Goal: Transaction & Acquisition: Purchase product/service

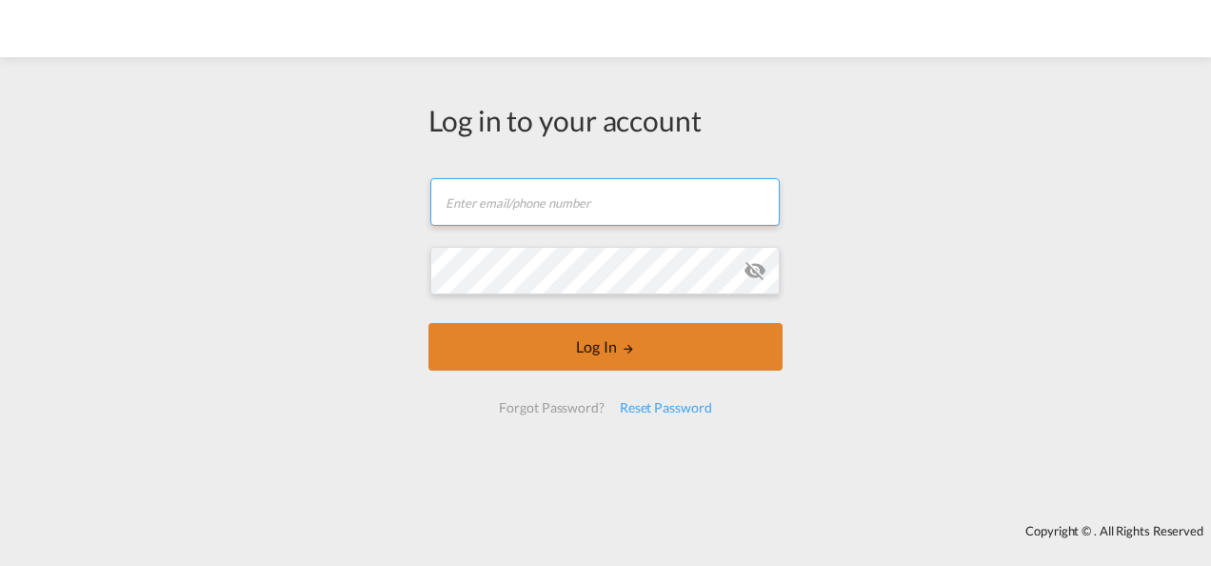
type input "[PERSON_NAME][EMAIL_ADDRESS][PERSON_NAME][DOMAIN_NAME]"
click at [665, 345] on button "Log In" at bounding box center [606, 347] width 354 height 48
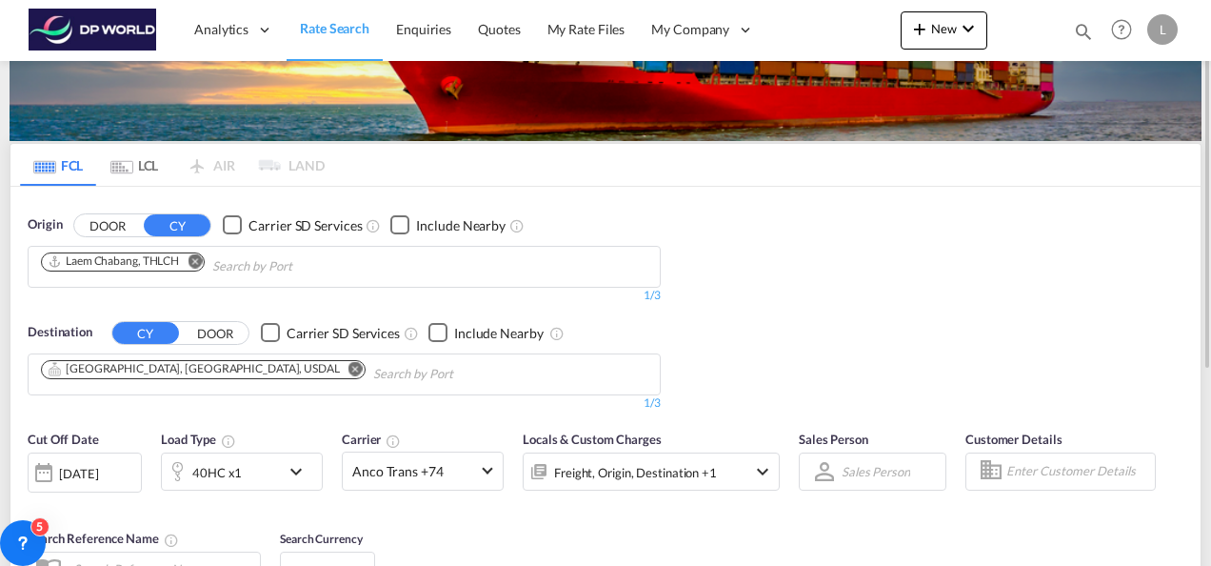
scroll to position [190, 0]
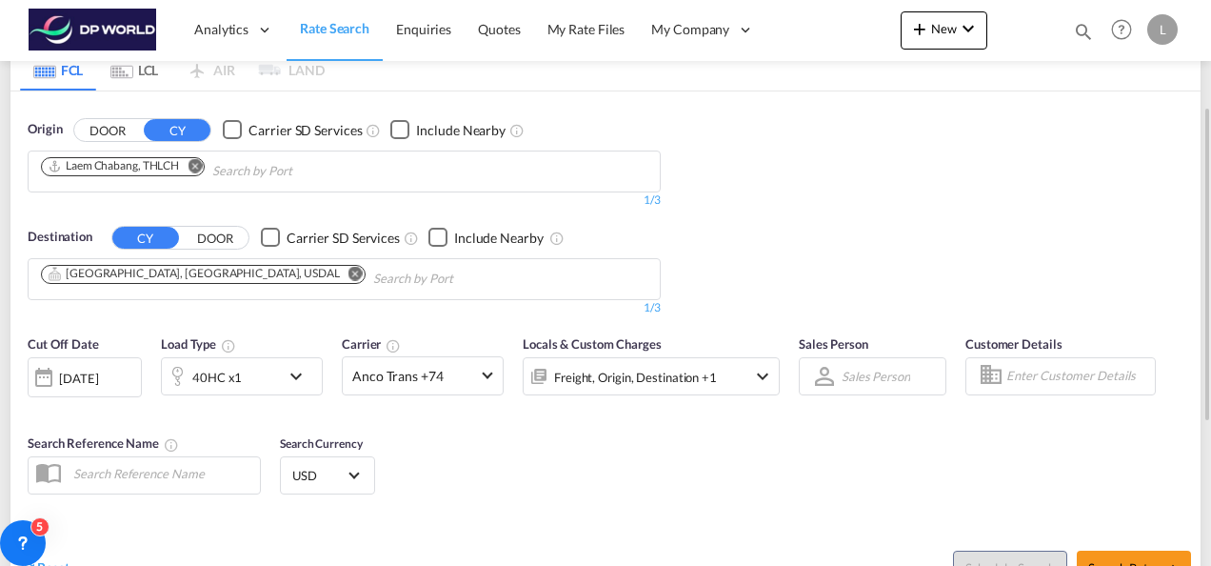
click at [349, 269] on md-icon "Remove" at bounding box center [356, 273] width 14 height 14
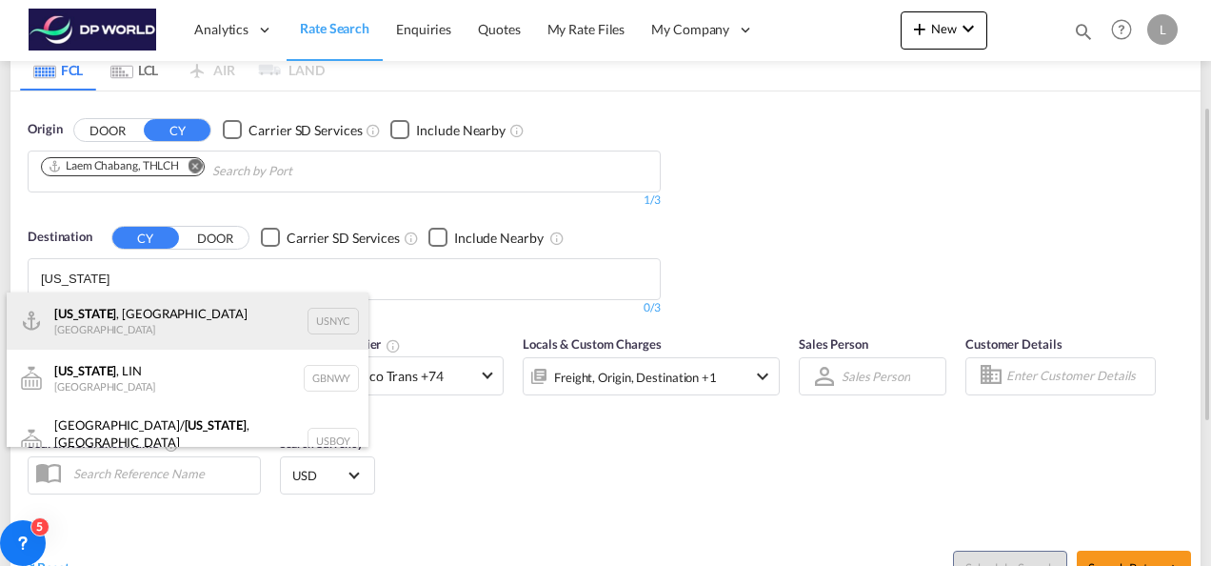
type input "[US_STATE]"
click at [121, 314] on div "[US_STATE] , [GEOGRAPHIC_DATA] [GEOGRAPHIC_DATA] USNYC" at bounding box center [188, 320] width 362 height 57
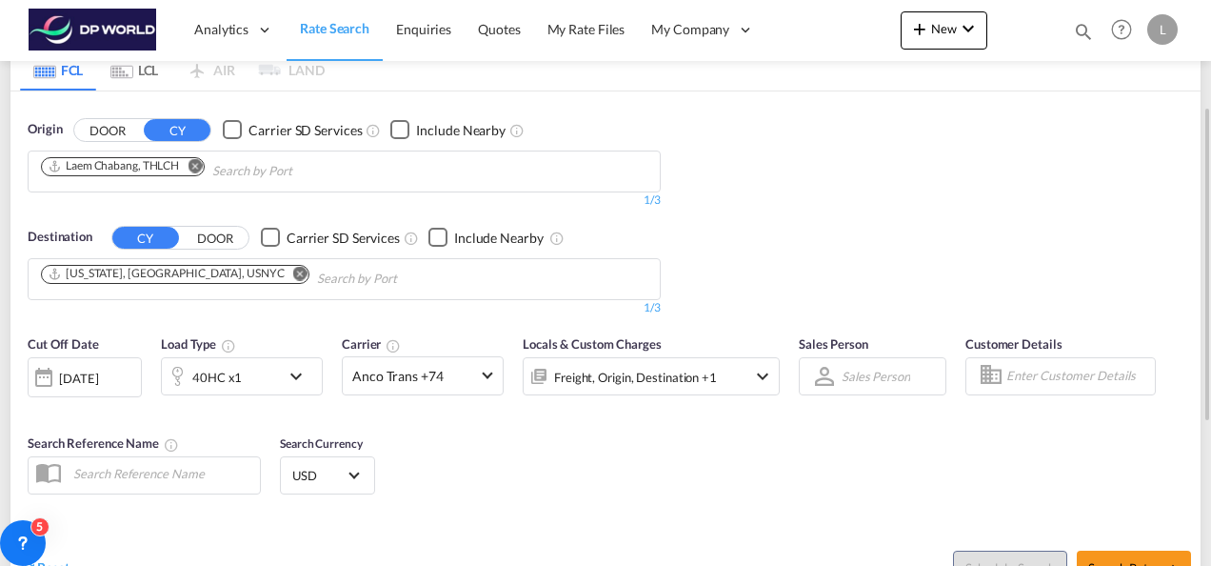
scroll to position [286, 0]
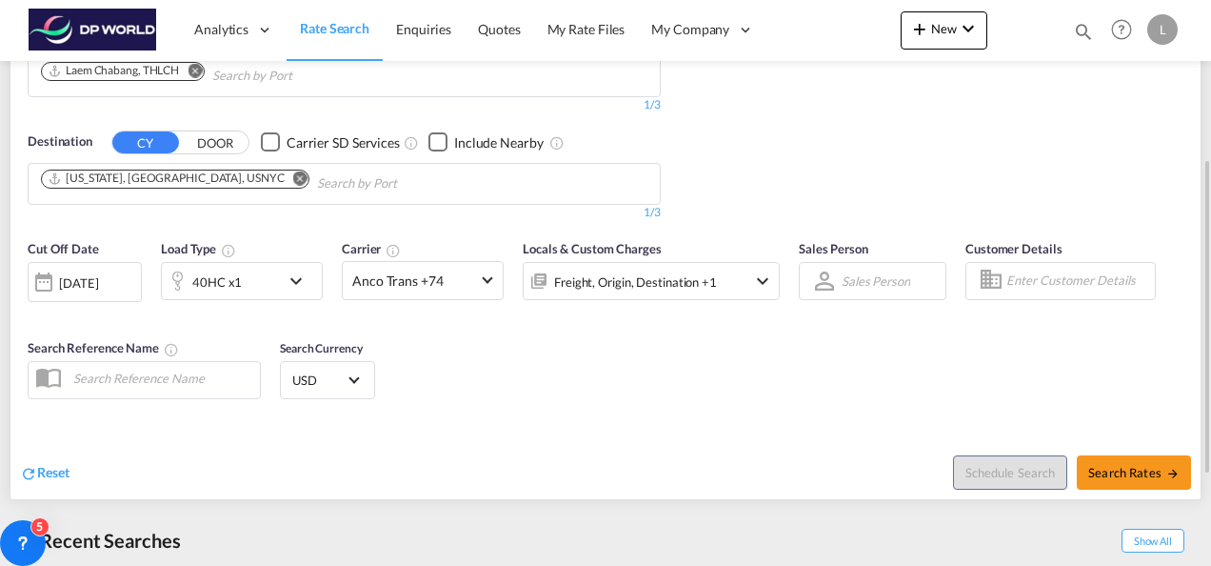
click at [272, 285] on div "40HC x1" at bounding box center [221, 281] width 118 height 38
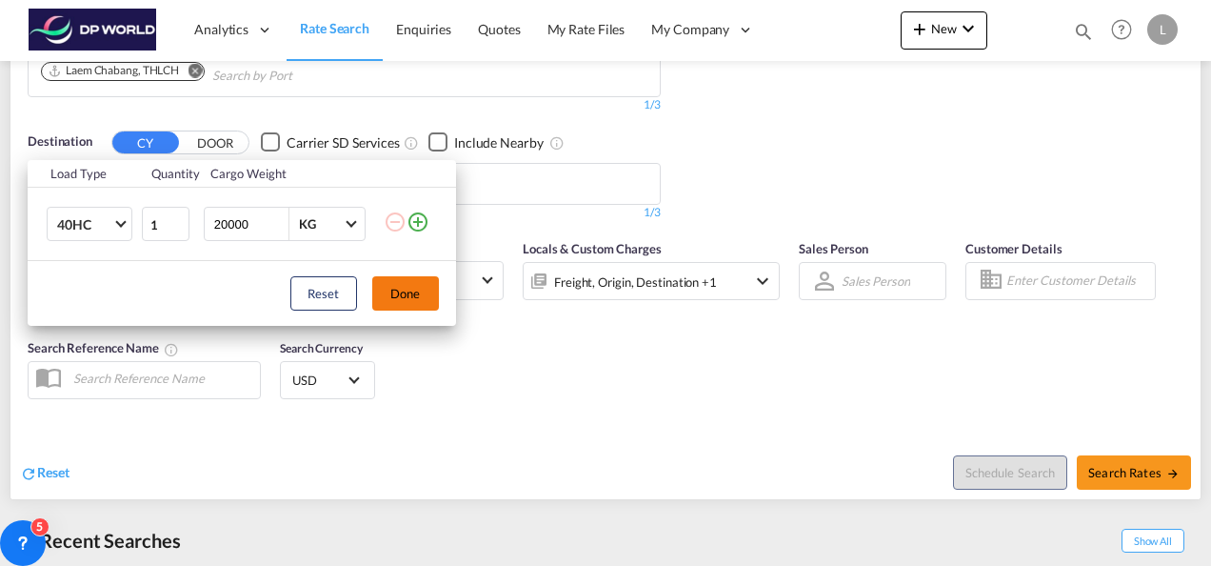
click at [398, 290] on button "Done" at bounding box center [405, 293] width 67 height 34
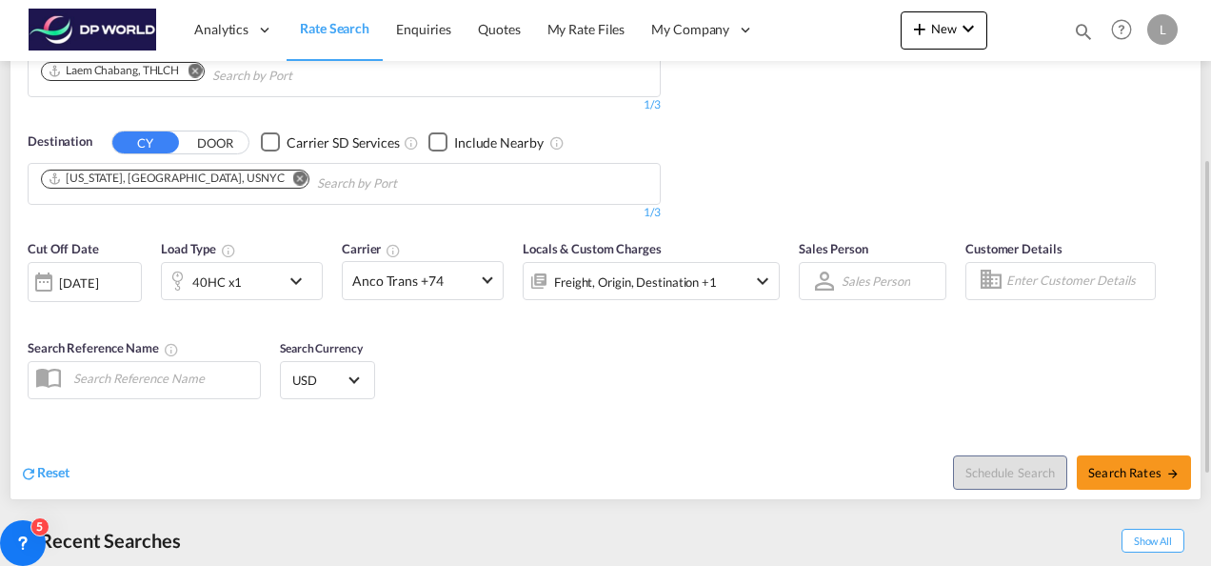
click at [534, 350] on div "Cut Off Date [DATE] [DATE] Load Type 40HC x1 Carrier Anco Trans +74 Online Rate…" at bounding box center [605, 322] width 1190 height 186
click at [882, 277] on md-select "Sales Person Select Sales Person No results found" at bounding box center [876, 281] width 72 height 27
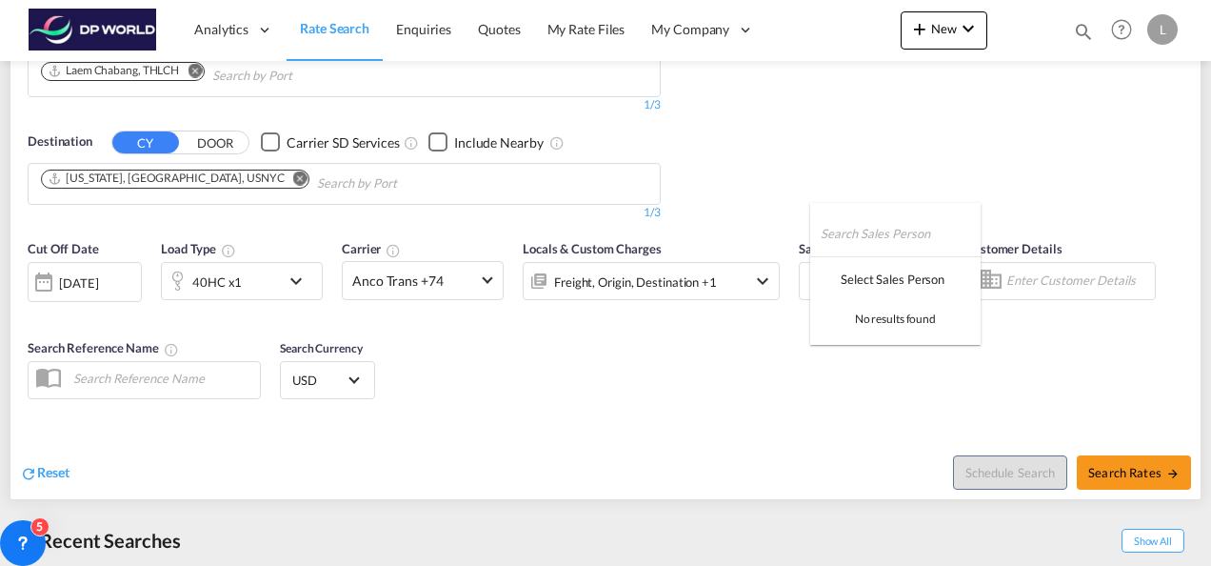
click at [860, 379] on md-backdrop at bounding box center [605, 283] width 1211 height 566
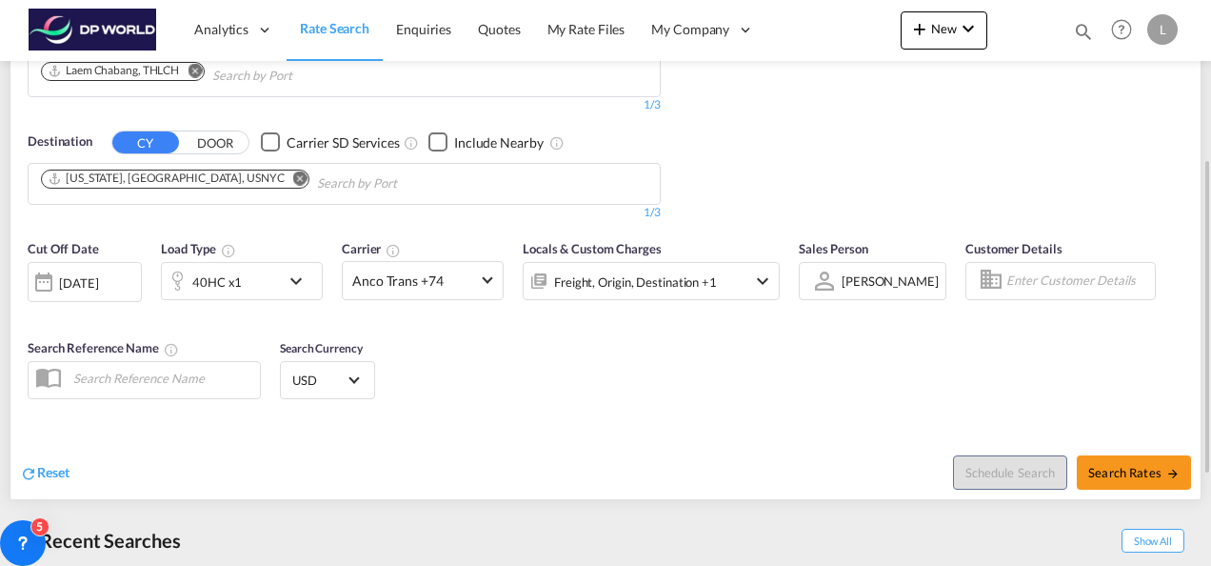
click at [875, 293] on div "[PERSON_NAME] Select Sales Person" at bounding box center [859, 280] width 101 height 33
click at [894, 273] on span "[PERSON_NAME]" at bounding box center [890, 281] width 97 height 17
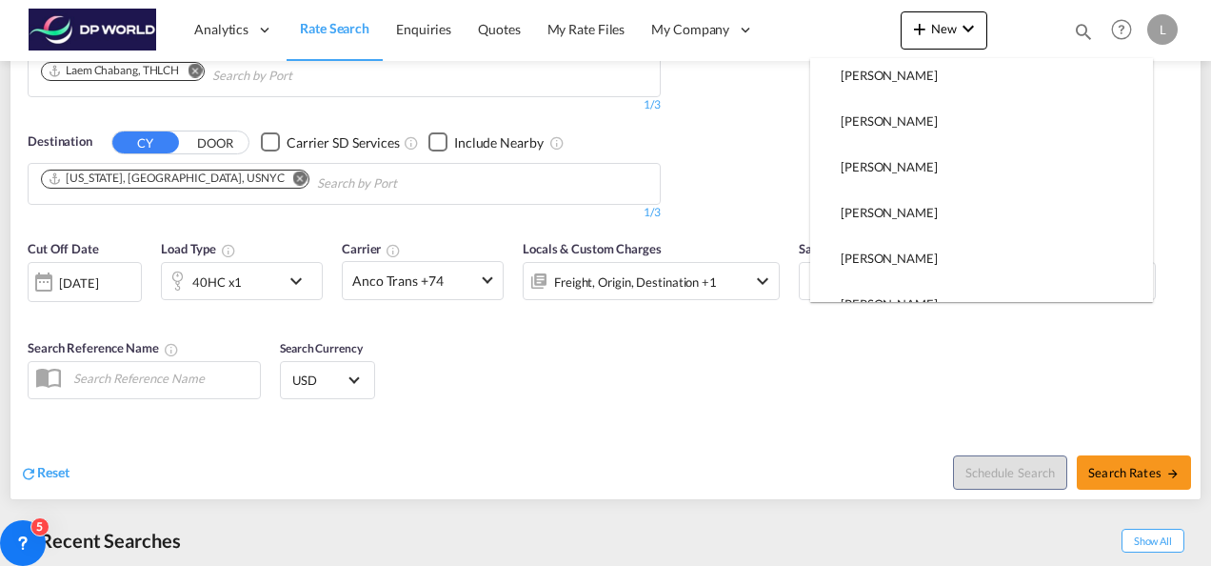
scroll to position [0, 0]
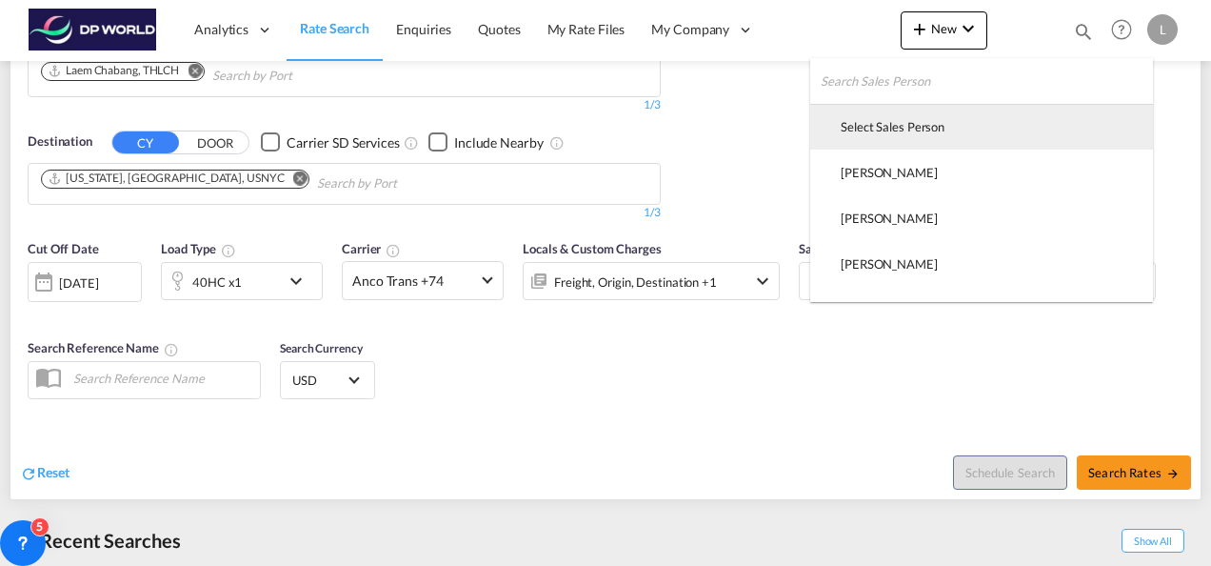
click at [878, 132] on div "Select Sales Person" at bounding box center [893, 126] width 104 height 17
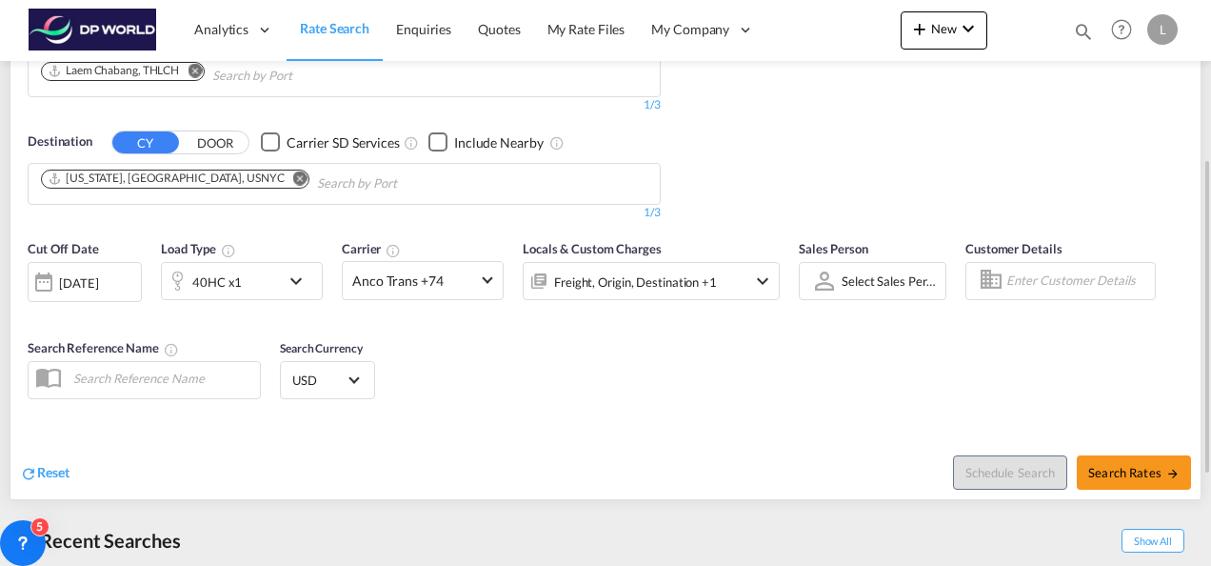
click at [609, 361] on div "Cut Off Date [DATE] [DATE] Load Type 40HC x1 Carrier Anco Trans +74 Online Rate…" at bounding box center [605, 322] width 1190 height 186
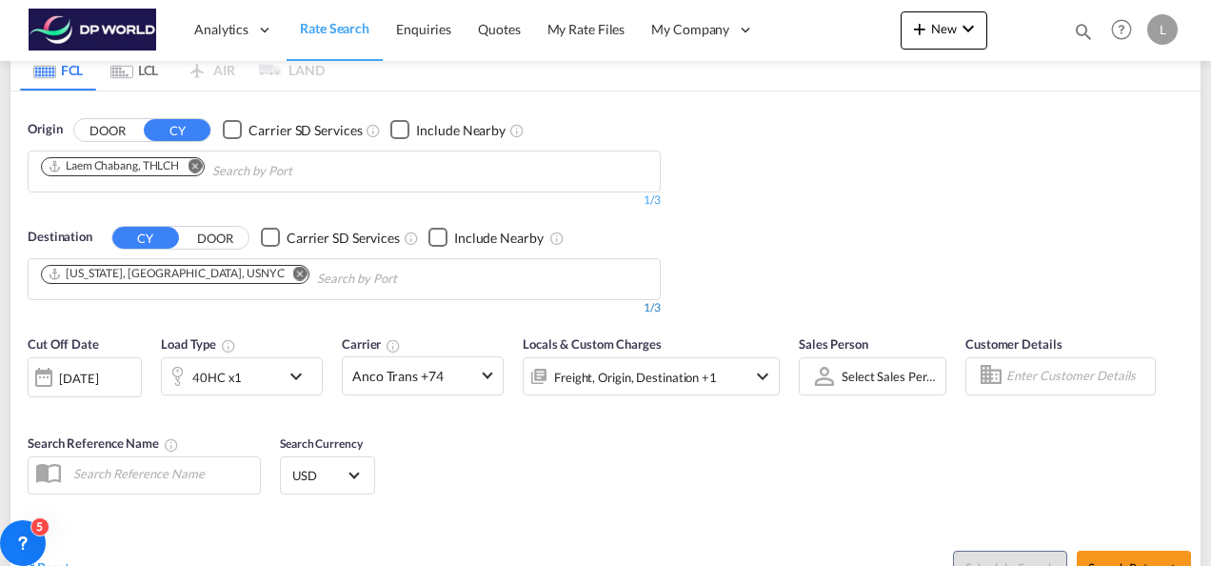
scroll to position [286, 0]
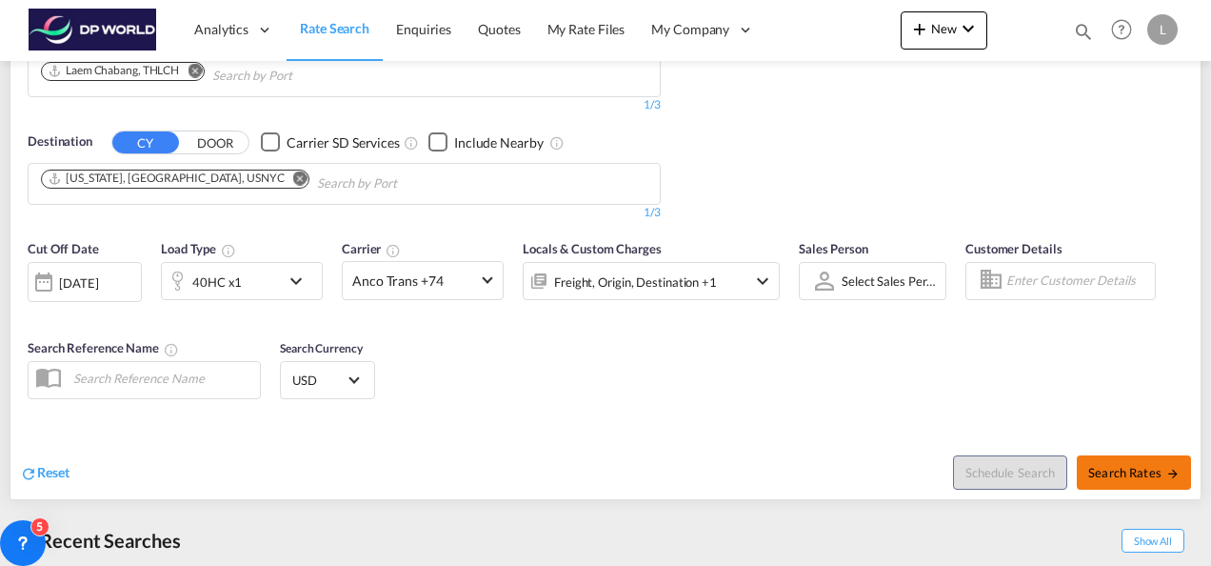
click at [1130, 478] on button "Search Rates" at bounding box center [1134, 472] width 114 height 34
type input "THLCH to USNYC / [DATE]"
